Goal: Obtain resource: Download file/media

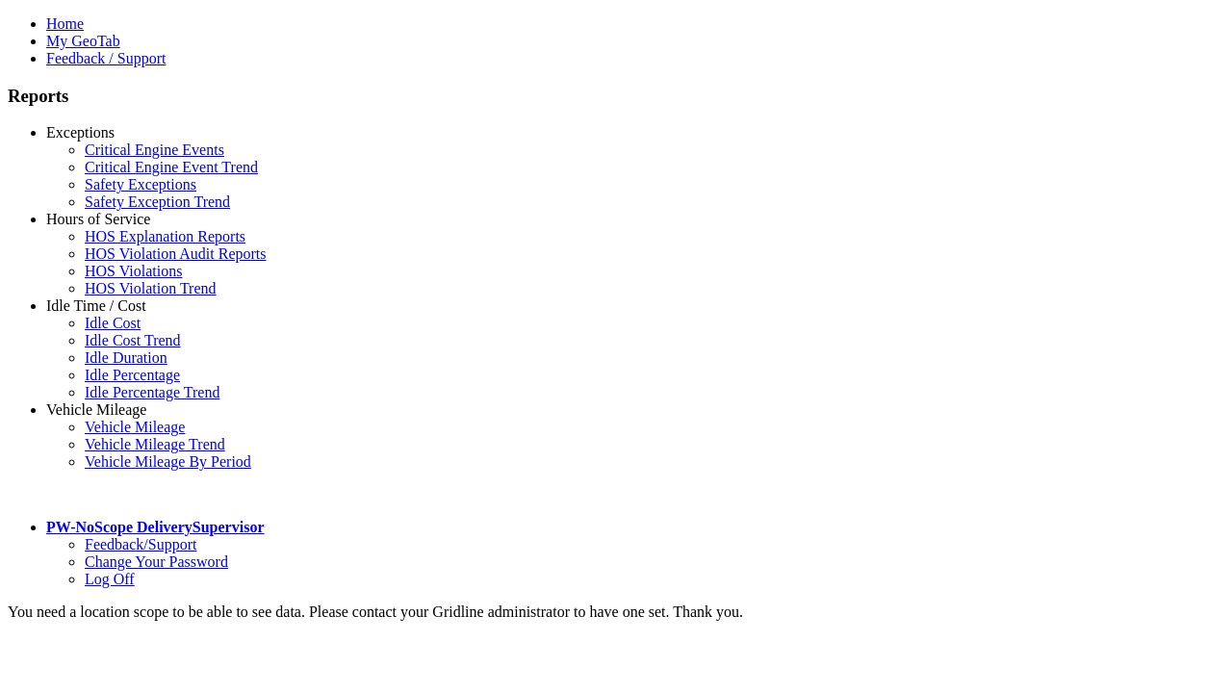
click at [111, 141] on link "Exceptions" at bounding box center [80, 132] width 68 height 16
click at [125, 158] on link "Critical Engine Events" at bounding box center [155, 150] width 140 height 16
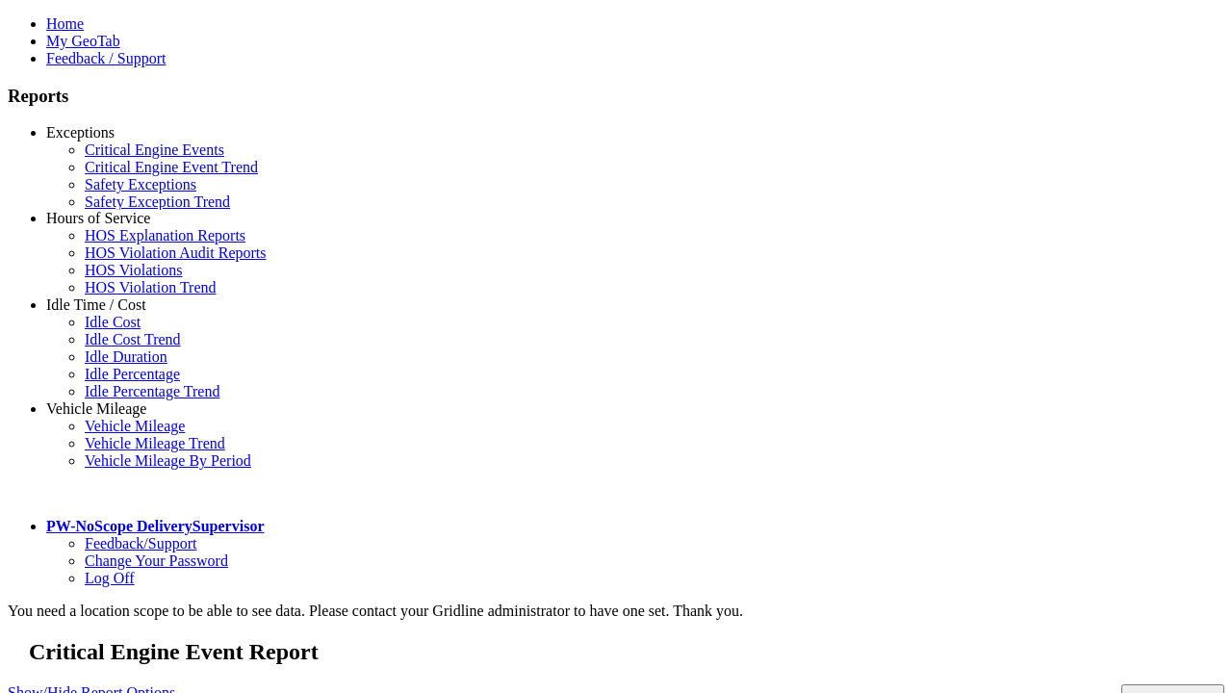
type input "**********"
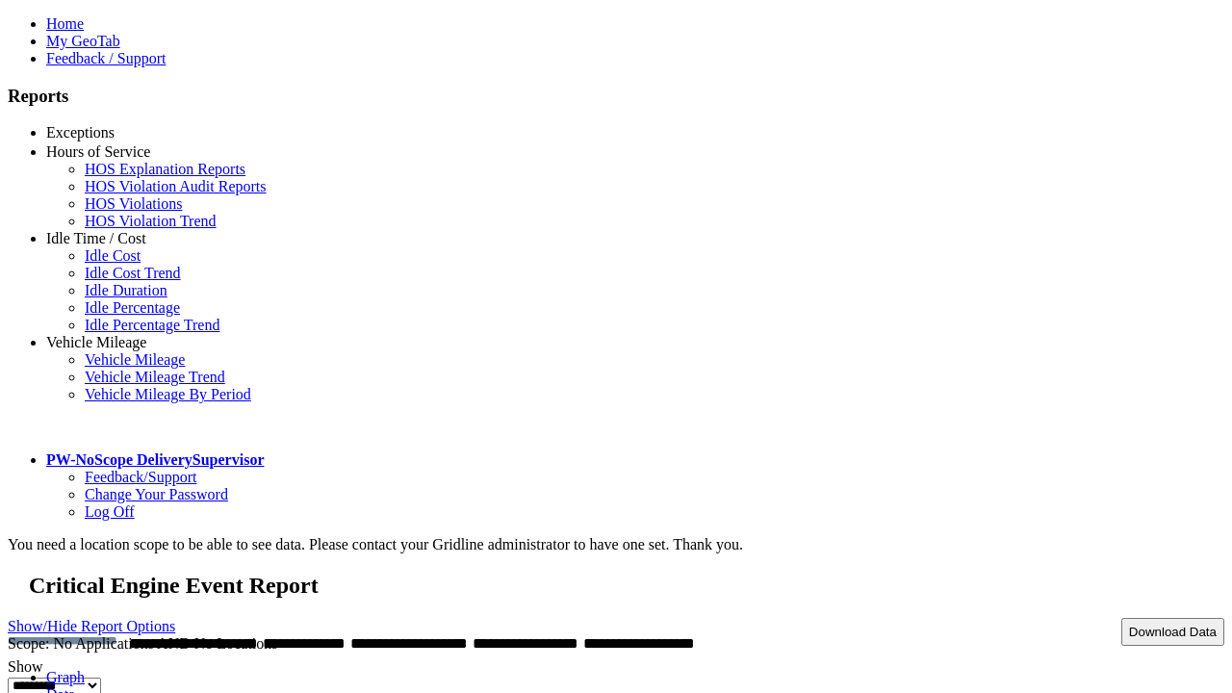
click at [1131, 618] on button "Download Data" at bounding box center [1172, 632] width 103 height 28
